Goal: Check status: Check status

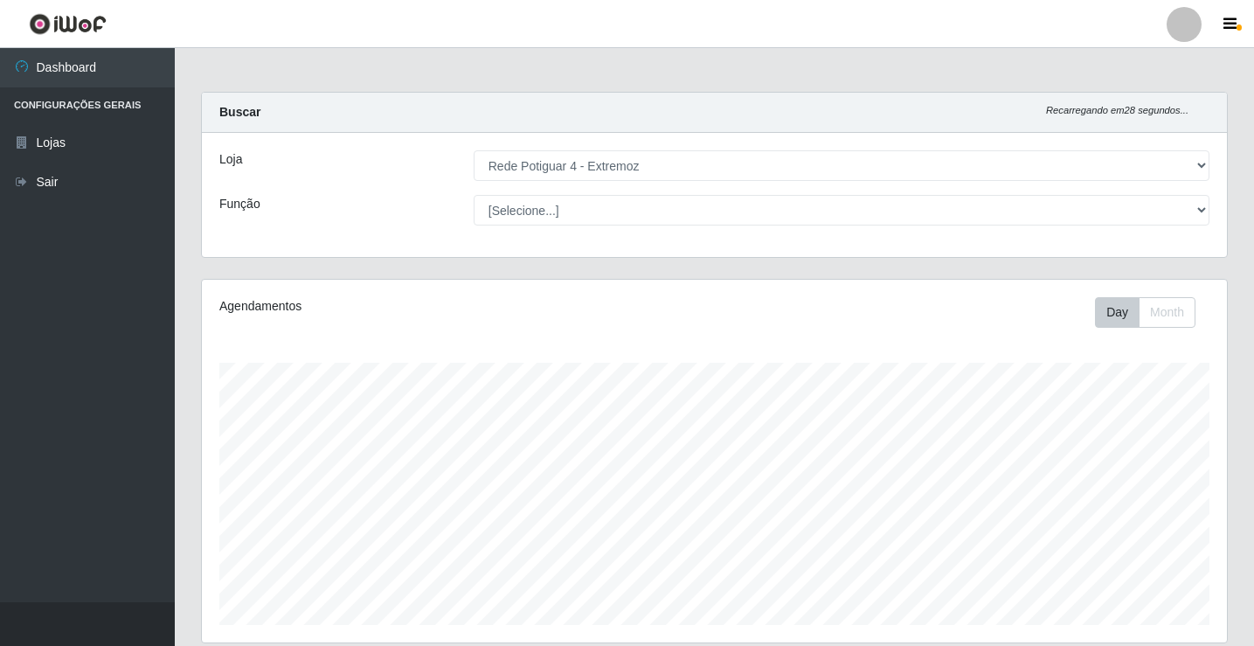
select select "78"
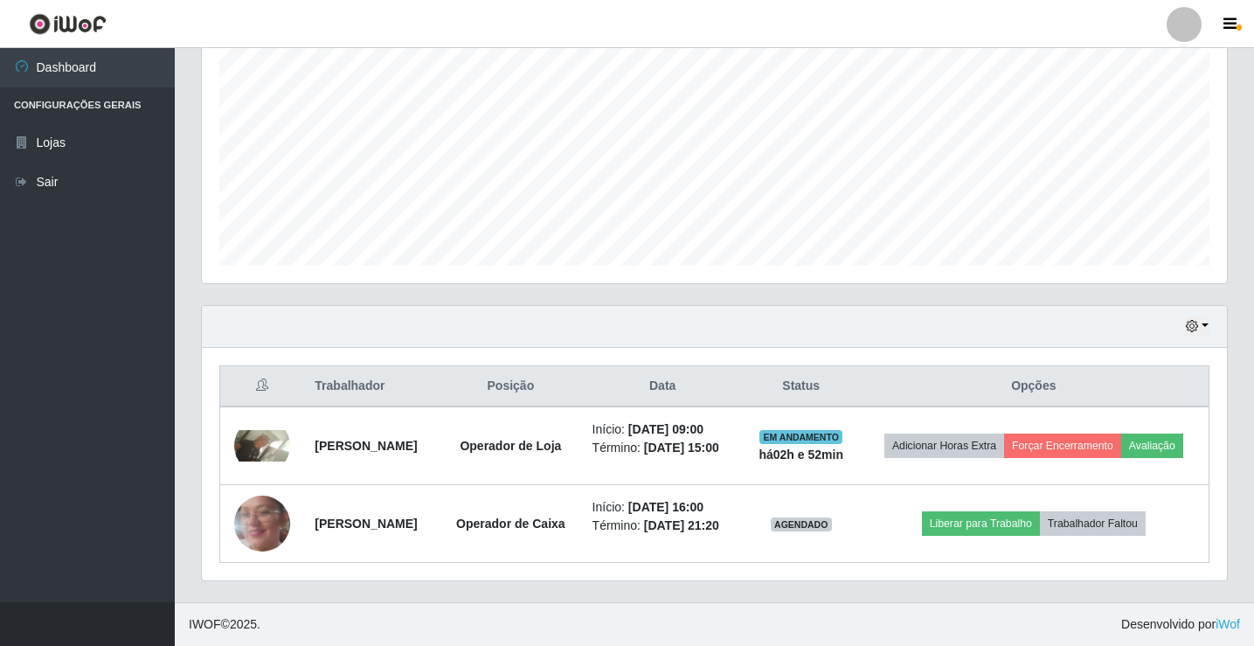
scroll to position [363, 1025]
click at [1195, 320] on icon "button" at bounding box center [1192, 326] width 12 height 12
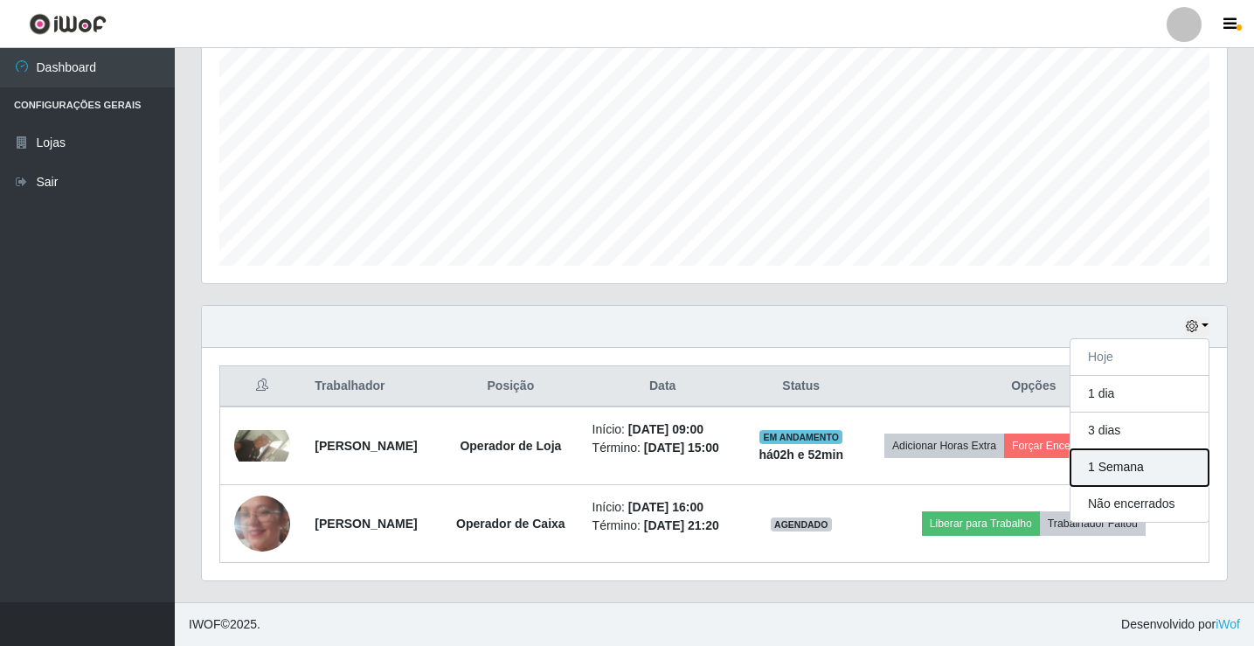
click at [1136, 449] on button "1 Semana" at bounding box center [1140, 467] width 138 height 37
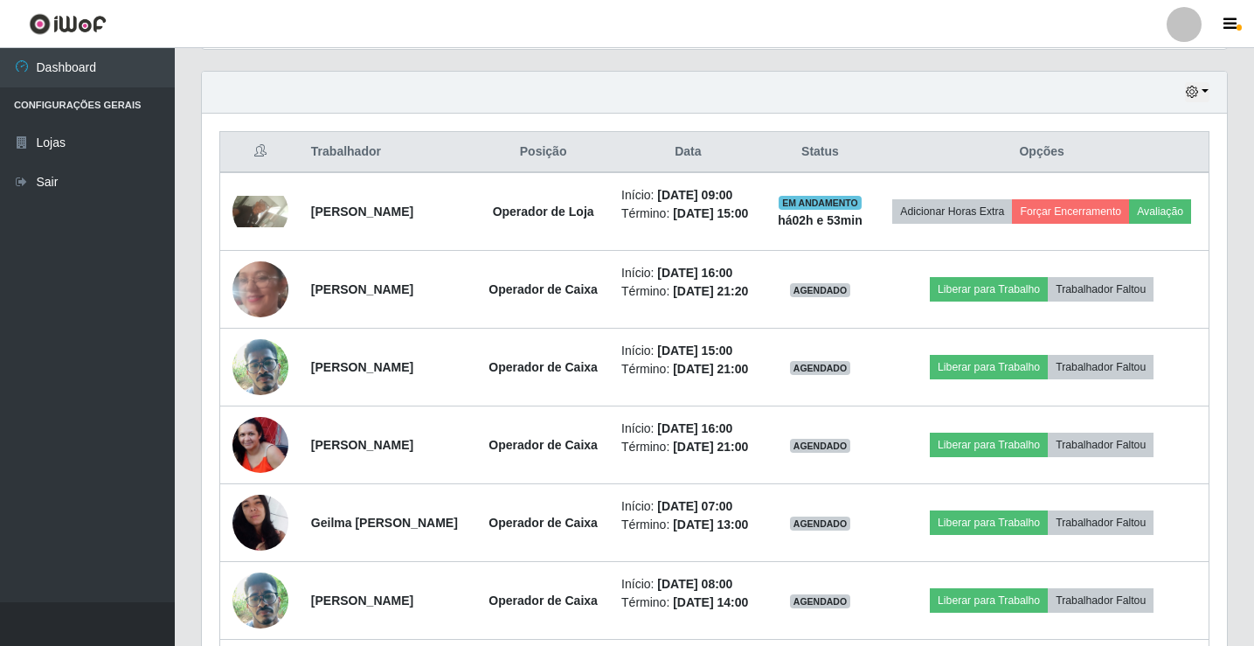
scroll to position [648, 0]
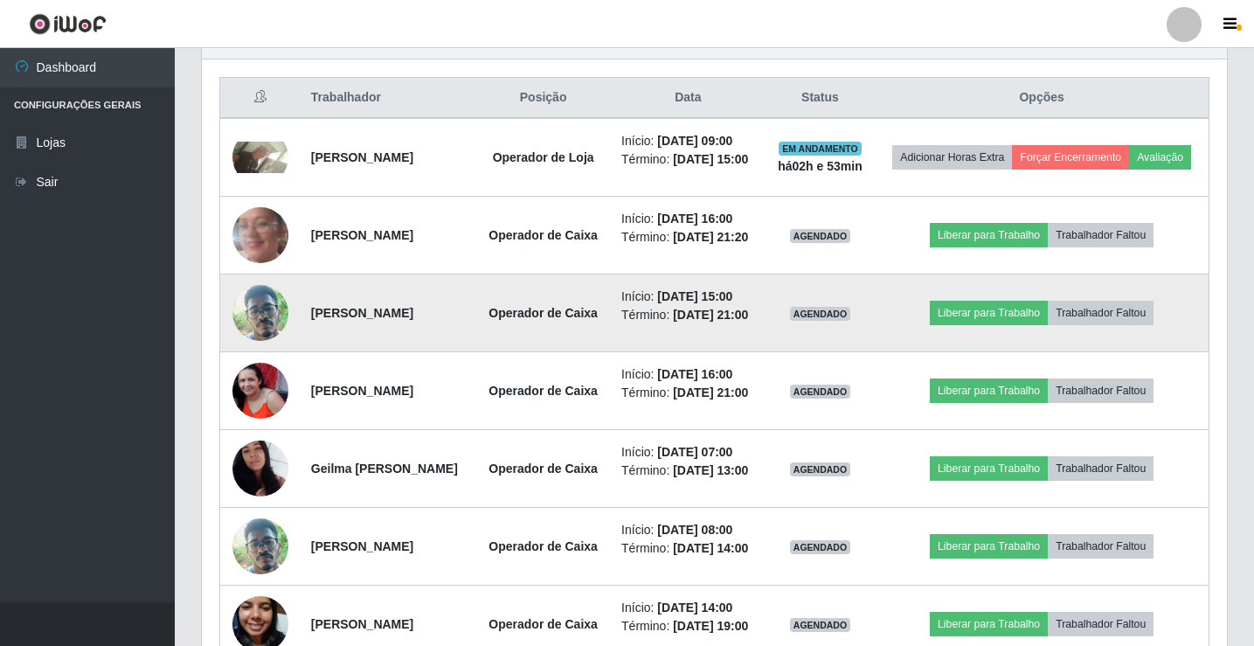
click at [264, 350] on img at bounding box center [261, 313] width 56 height 100
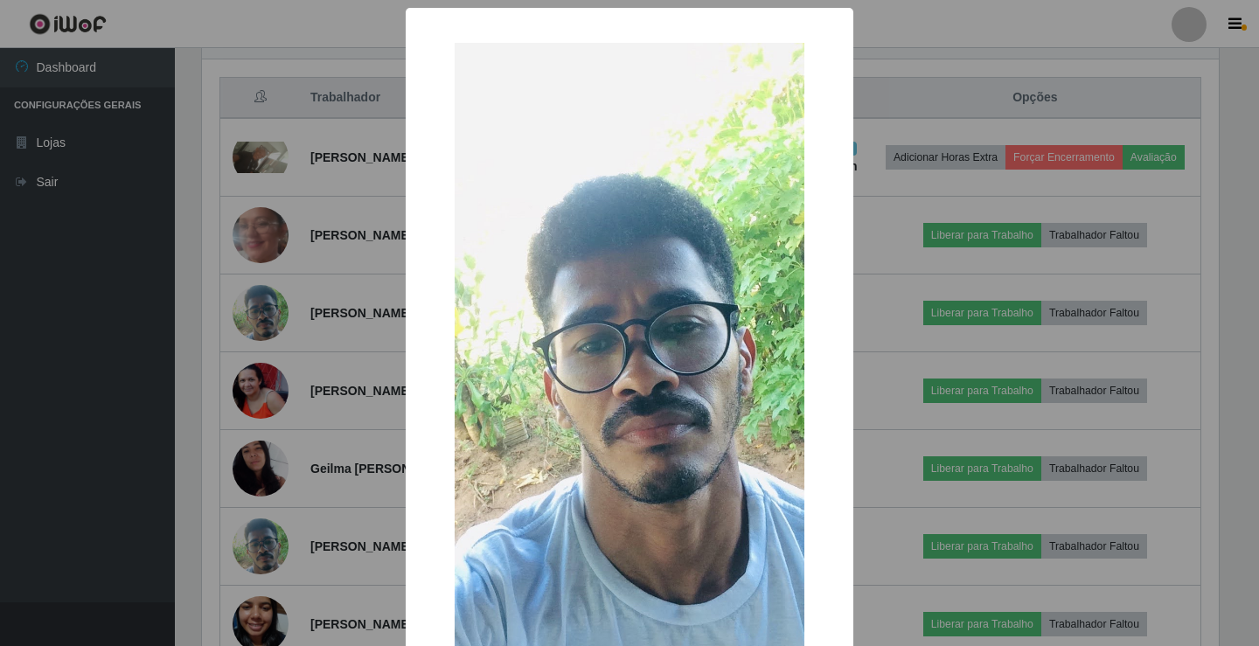
click at [205, 320] on div "× OK Cancel" at bounding box center [629, 323] width 1259 height 646
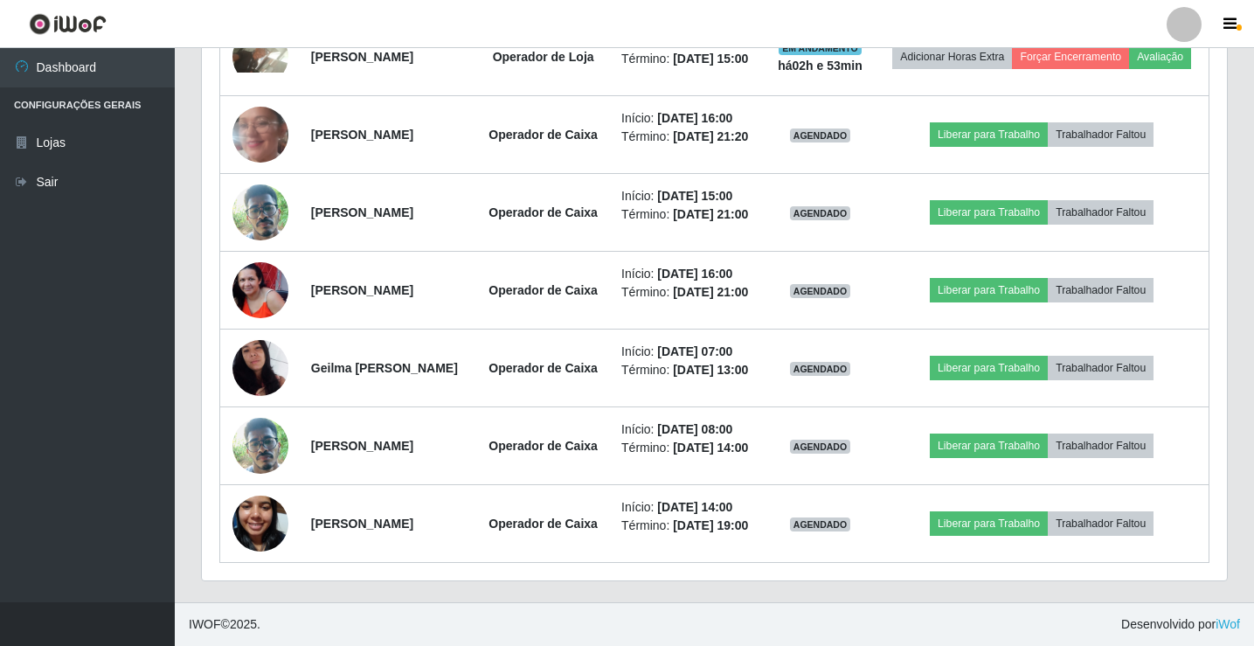
scroll to position [840, 0]
click at [207, 374] on div "Trabalhador Posição Data Status Opções [PERSON_NAME] Santiago Operador de Loja …" at bounding box center [714, 270] width 1025 height 622
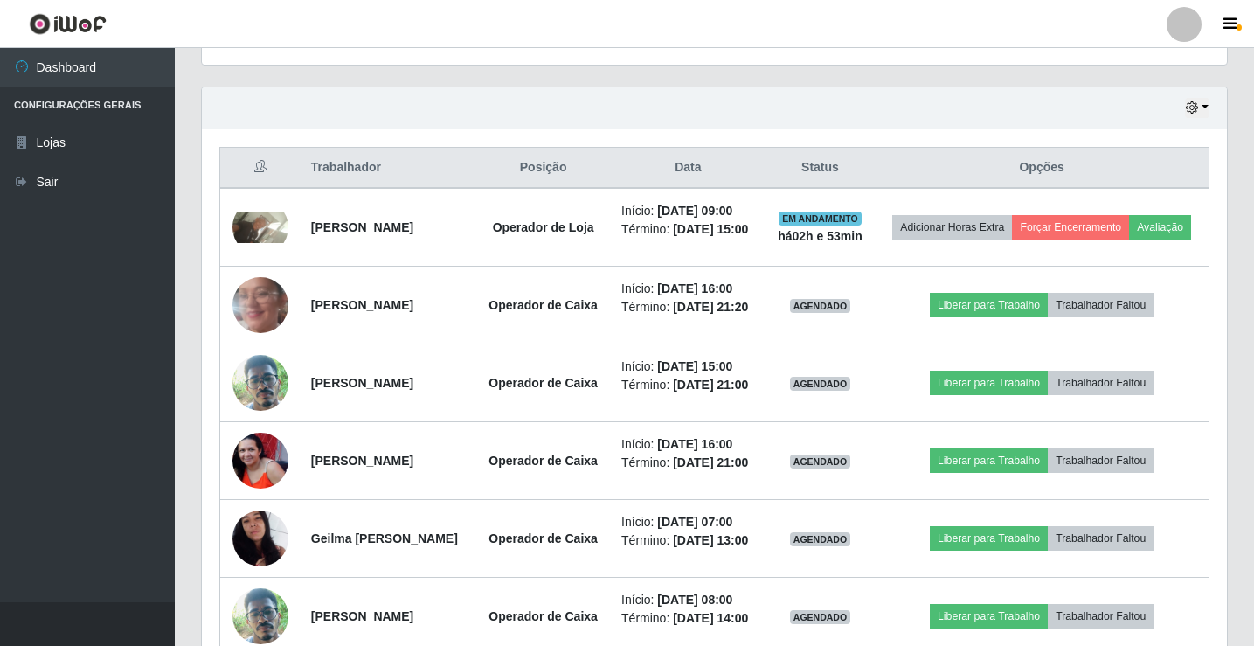
scroll to position [490, 0]
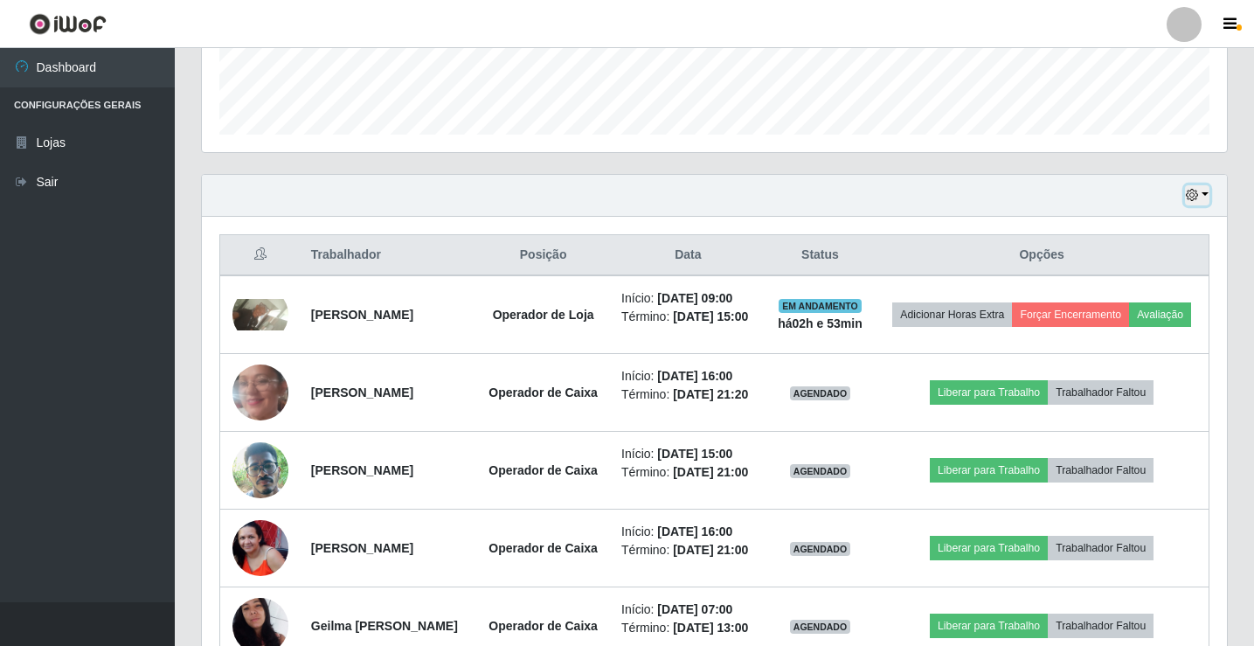
click at [1193, 195] on icon "button" at bounding box center [1192, 195] width 12 height 12
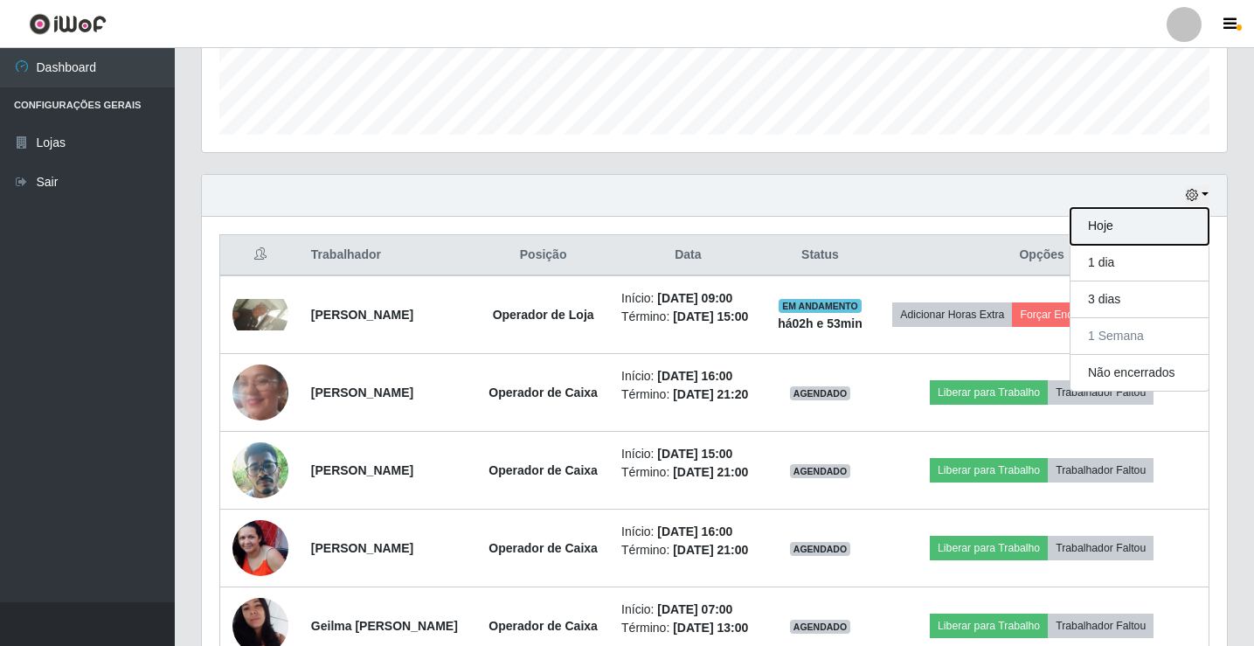
click at [1174, 233] on button "Hoje" at bounding box center [1140, 226] width 138 height 37
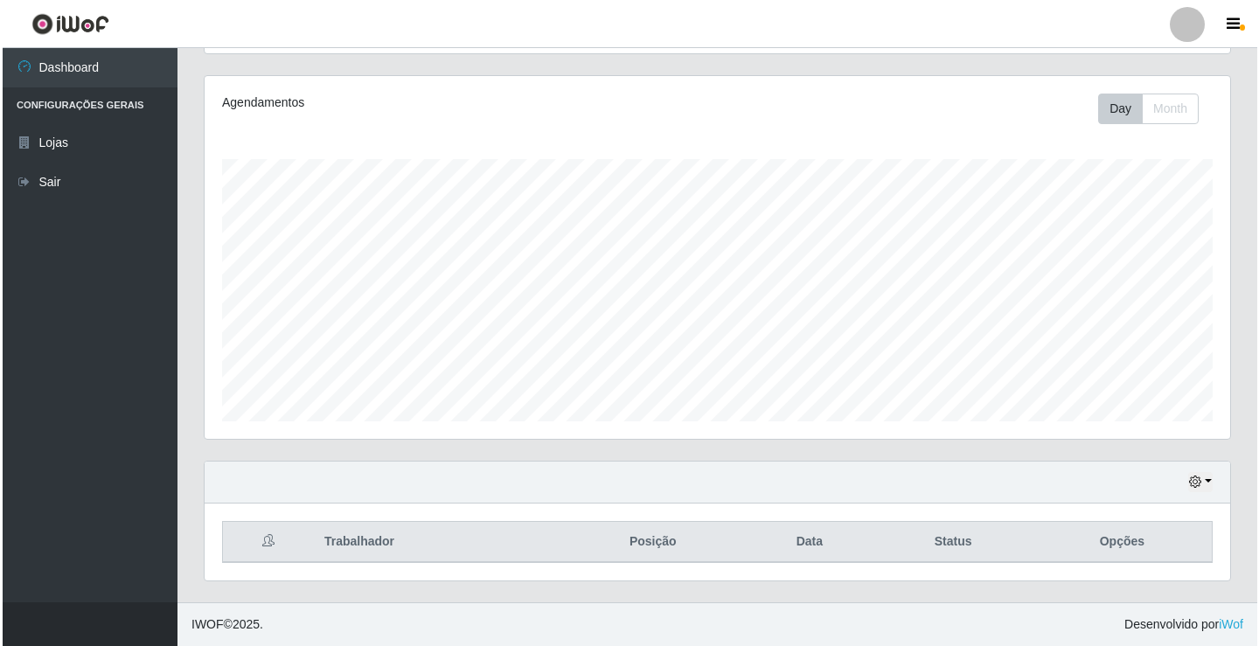
scroll to position [386, 0]
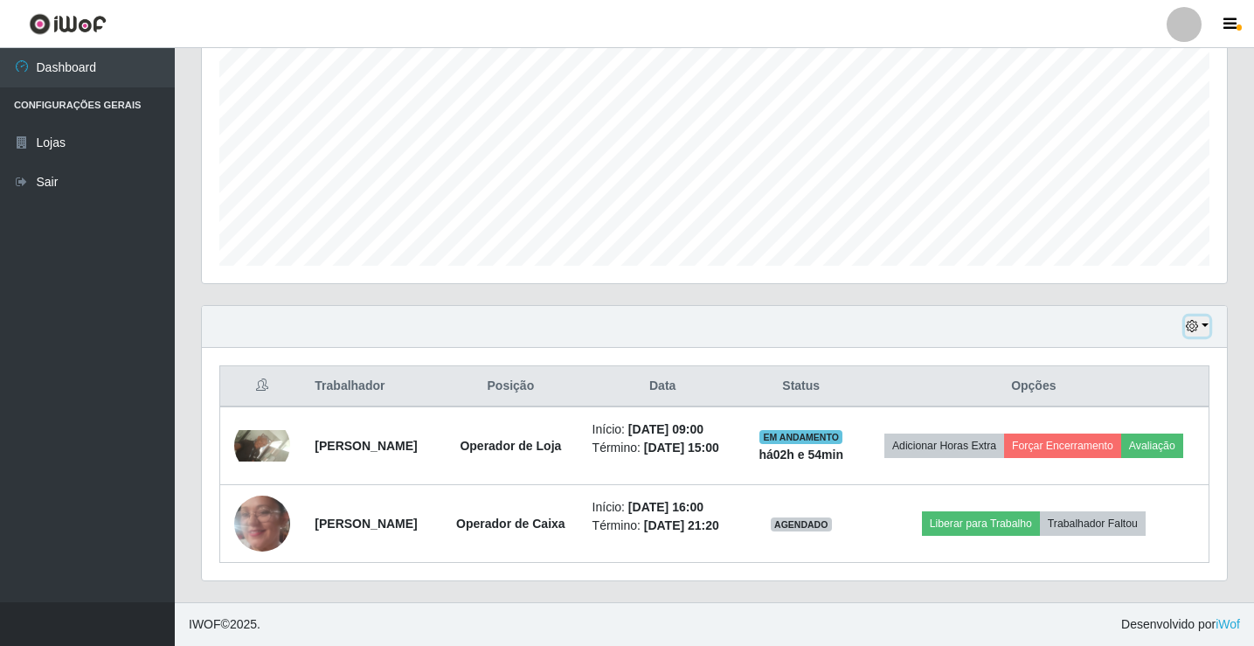
click at [1202, 316] on button "button" at bounding box center [1197, 326] width 24 height 20
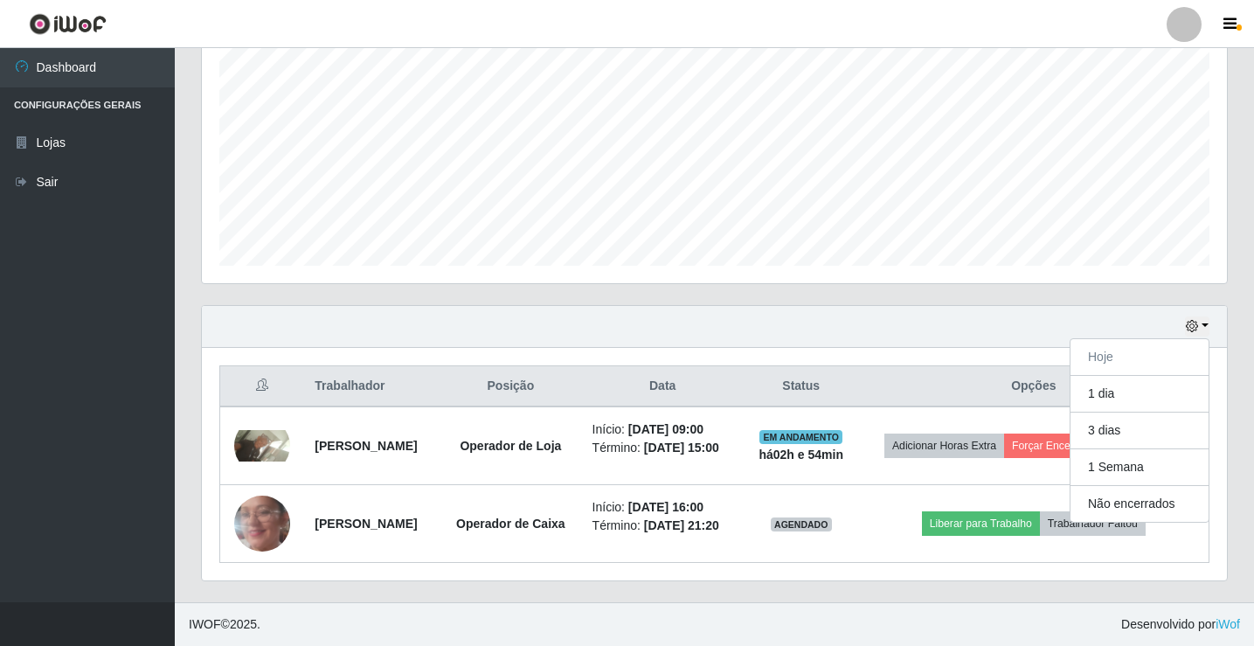
click at [671, 306] on div "Hoje 1 dia 3 dias 1 Semana Não encerrados" at bounding box center [714, 327] width 1025 height 42
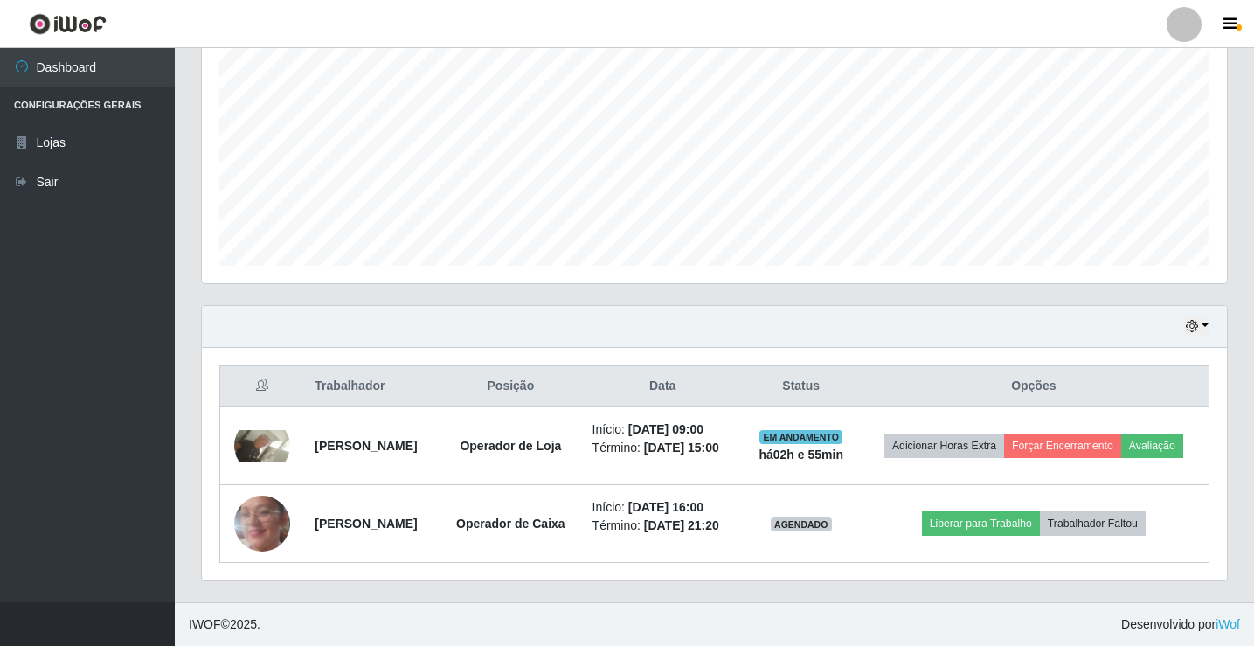
click at [415, 606] on footer "IWOF © 2025 . Desenvolvido por iWof" at bounding box center [715, 624] width 1080 height 44
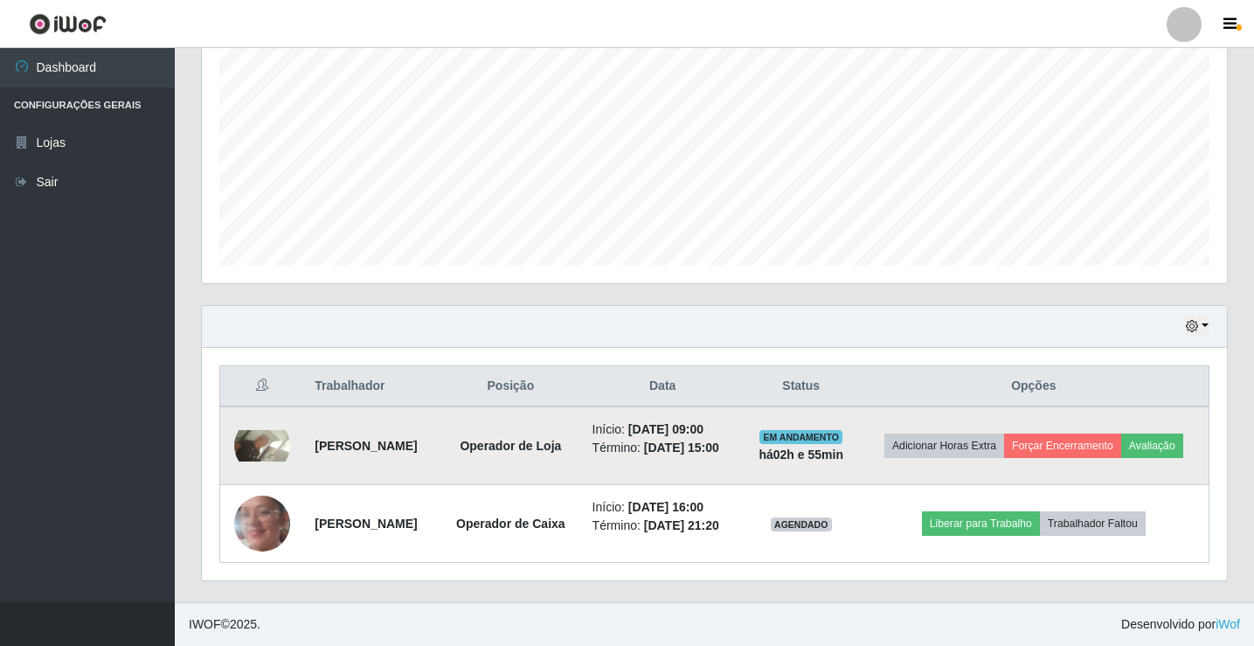
click at [254, 430] on img at bounding box center [262, 445] width 56 height 31
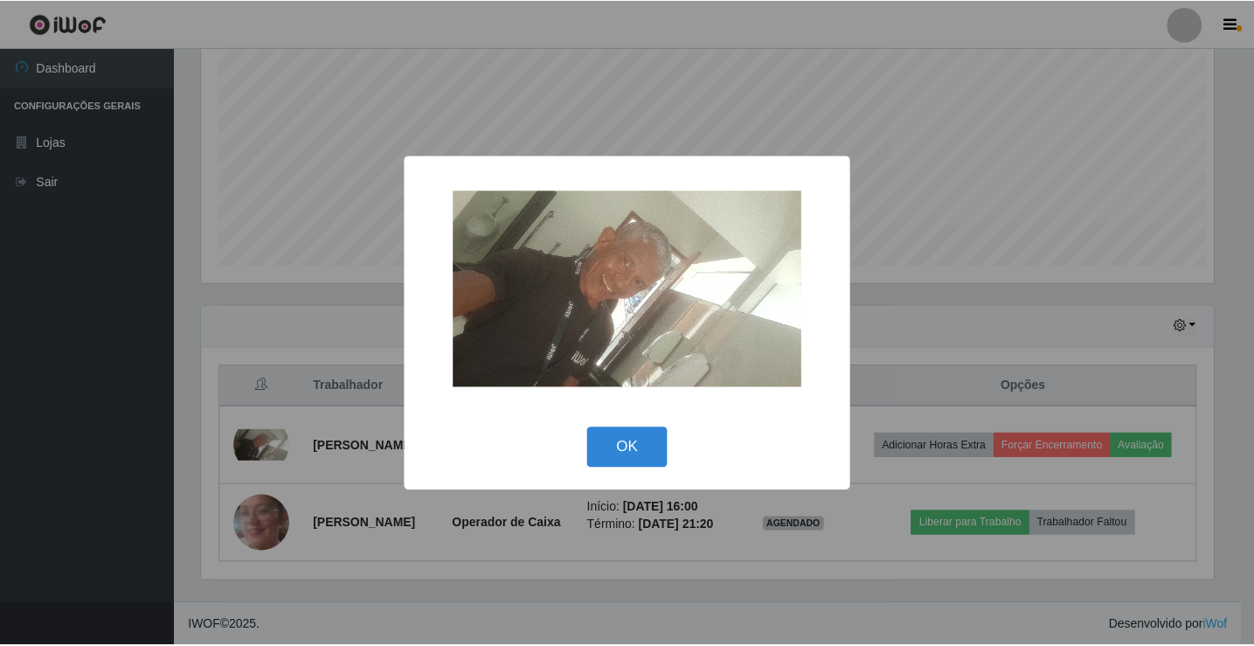
scroll to position [363, 1017]
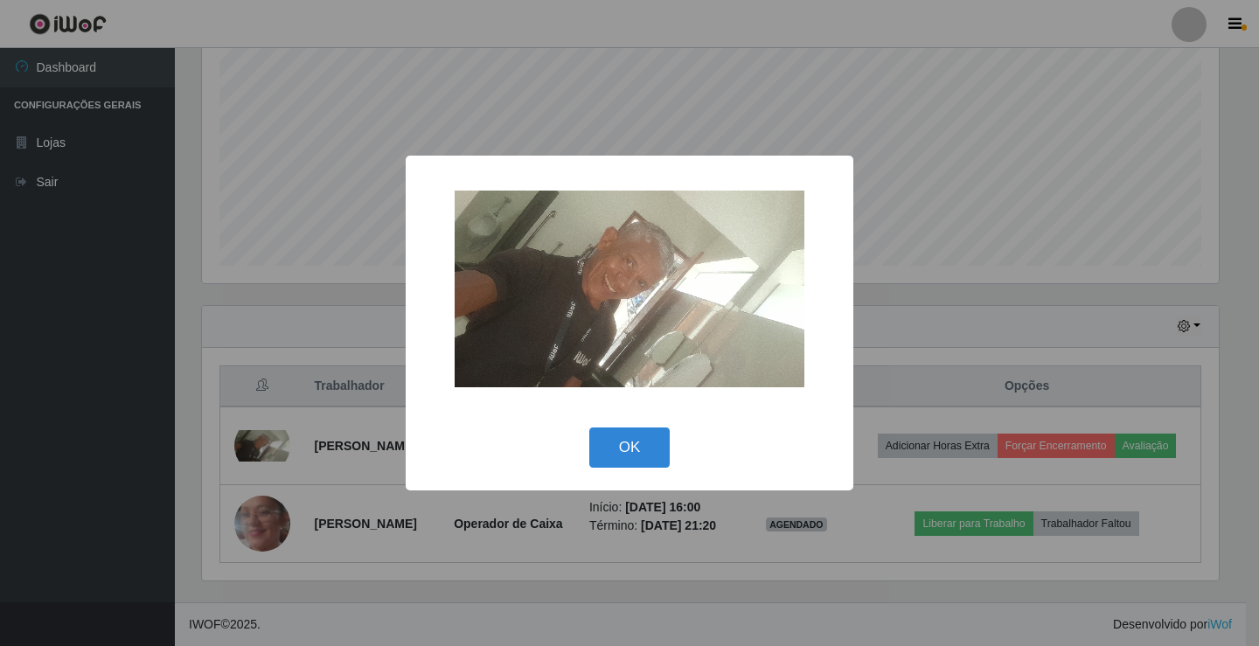
click at [191, 410] on div "× OK Cancel" at bounding box center [629, 323] width 1259 height 646
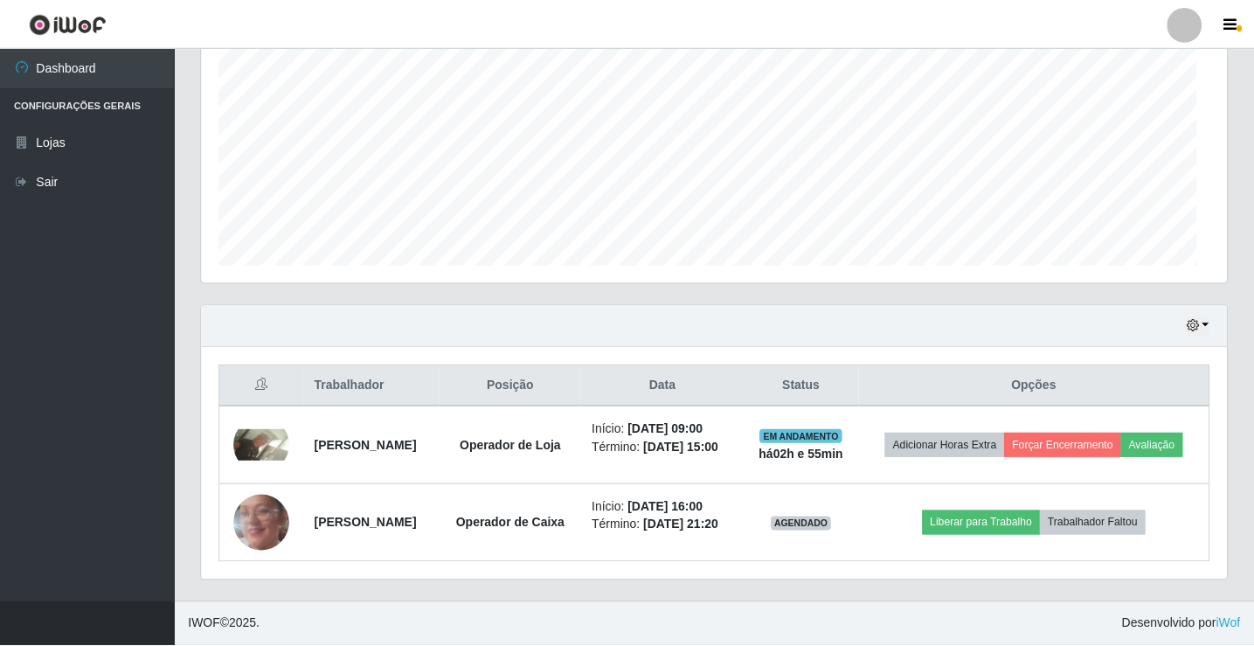
scroll to position [363, 1025]
